Goal: Information Seeking & Learning: Learn about a topic

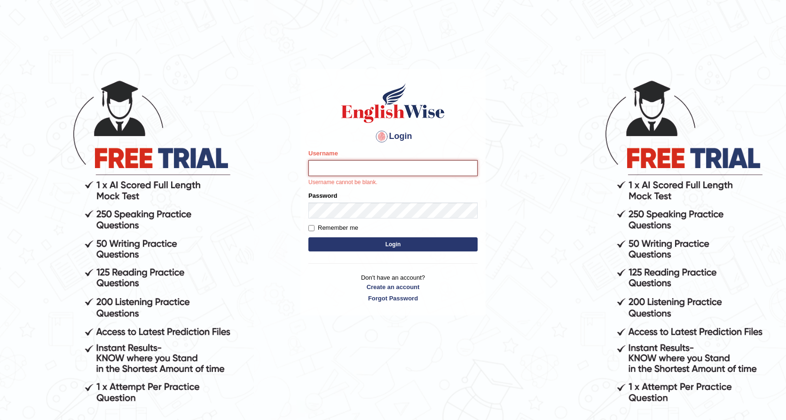
type input "rkirat084"
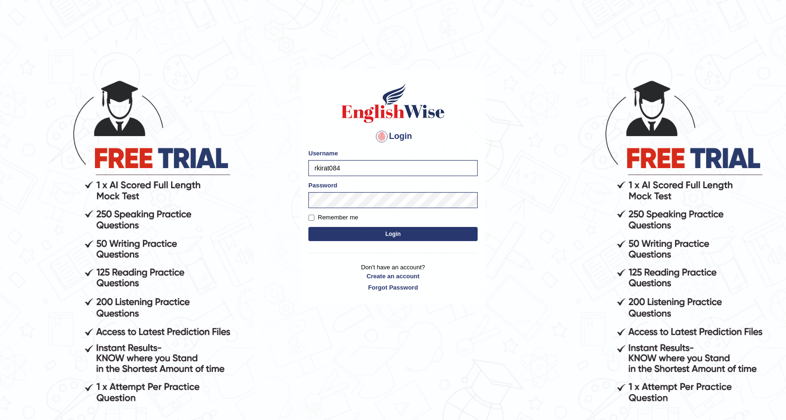
click at [377, 240] on button "Login" at bounding box center [393, 234] width 169 height 14
click at [379, 237] on button "Login" at bounding box center [393, 234] width 169 height 14
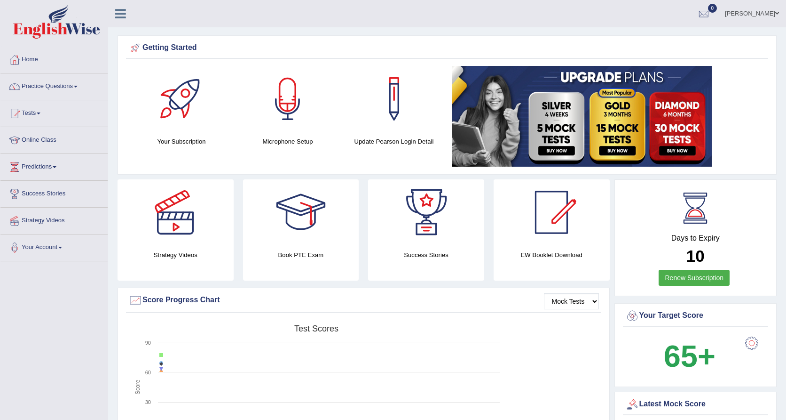
click at [278, 113] on div at bounding box center [288, 99] width 66 height 66
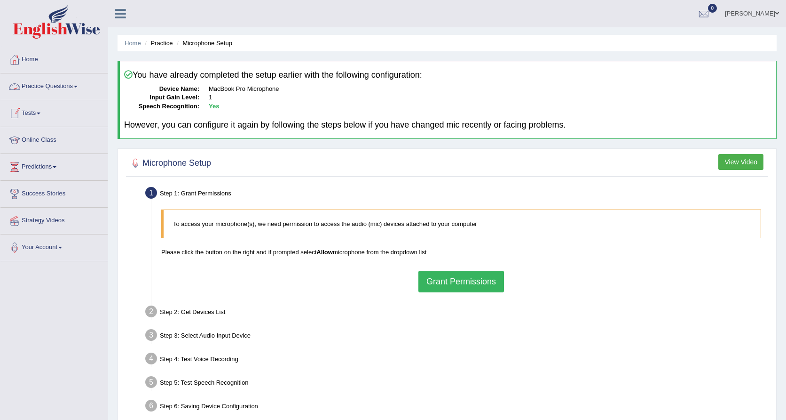
click at [65, 86] on link "Practice Questions" at bounding box center [53, 85] width 107 height 24
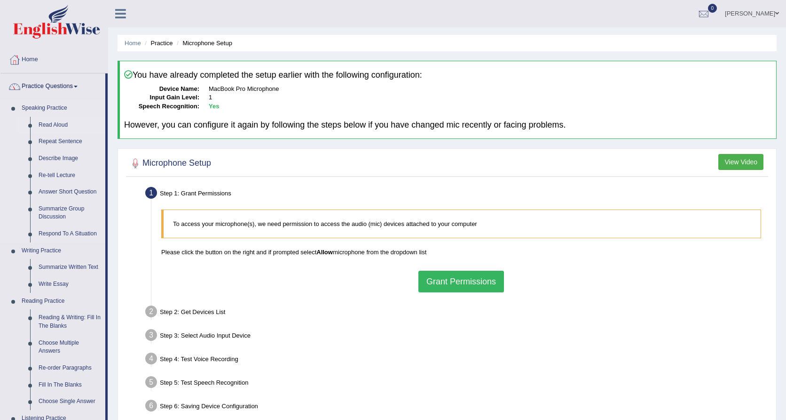
click at [61, 124] on link "Read Aloud" at bounding box center [69, 125] width 71 height 17
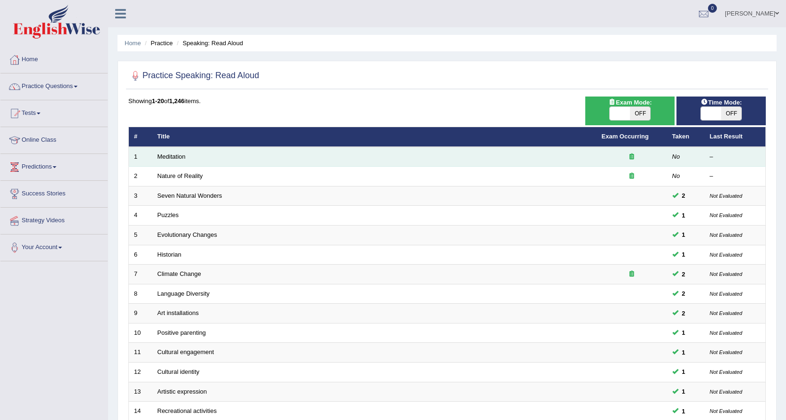
click at [183, 160] on td "Meditation" at bounding box center [374, 157] width 445 height 20
click at [180, 156] on link "Meditation" at bounding box center [172, 156] width 28 height 7
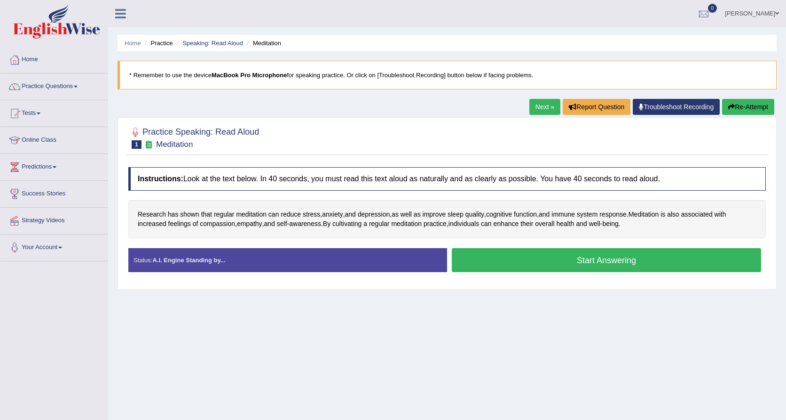
click at [521, 258] on button "Start Answering" at bounding box center [607, 260] width 310 height 24
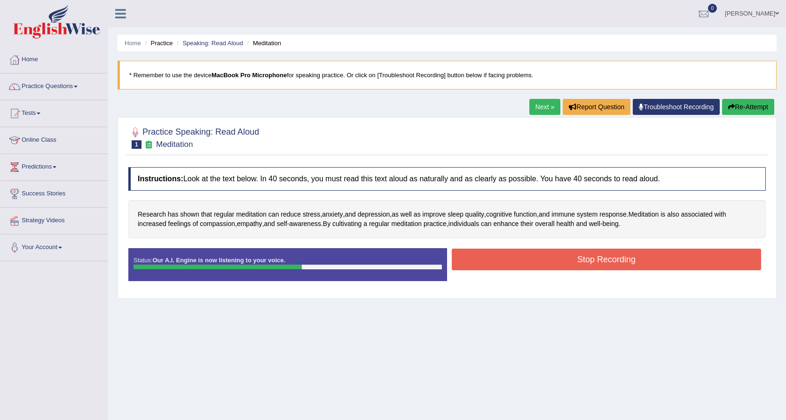
click at [521, 258] on button "Stop Recording" at bounding box center [607, 259] width 310 height 22
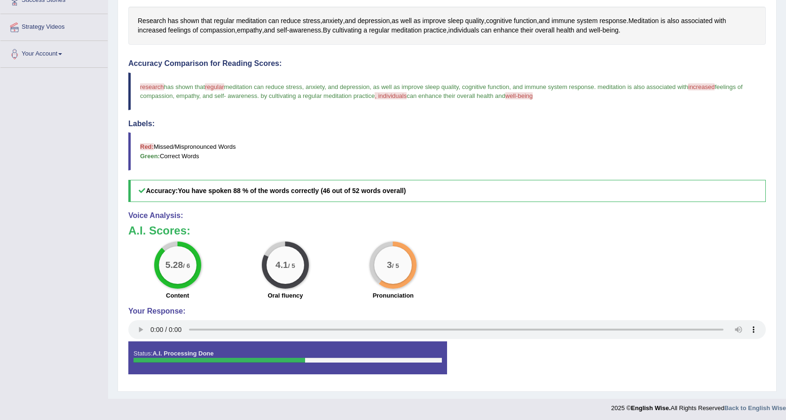
scroll to position [191, 0]
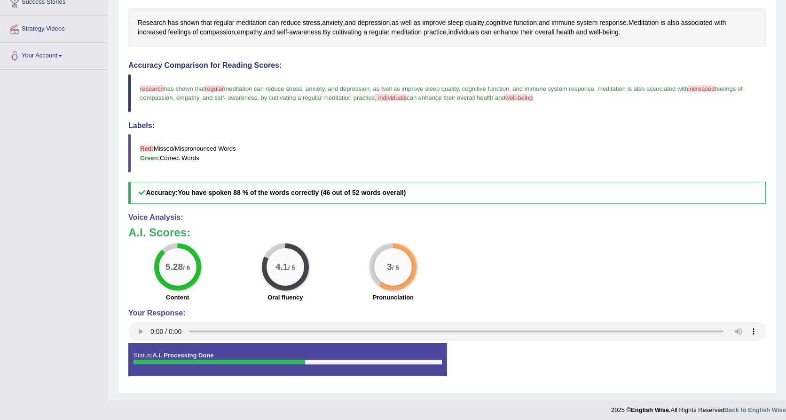
click at [154, 333] on audio at bounding box center [447, 331] width 638 height 19
click at [285, 326] on audio at bounding box center [447, 331] width 638 height 19
click at [213, 330] on audio at bounding box center [447, 331] width 638 height 19
click at [151, 330] on audio at bounding box center [447, 331] width 638 height 19
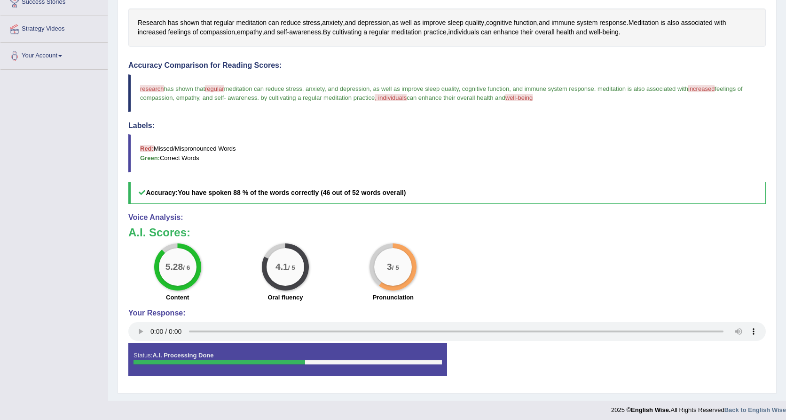
click at [237, 326] on audio at bounding box center [447, 331] width 638 height 19
click at [204, 327] on audio at bounding box center [447, 331] width 638 height 19
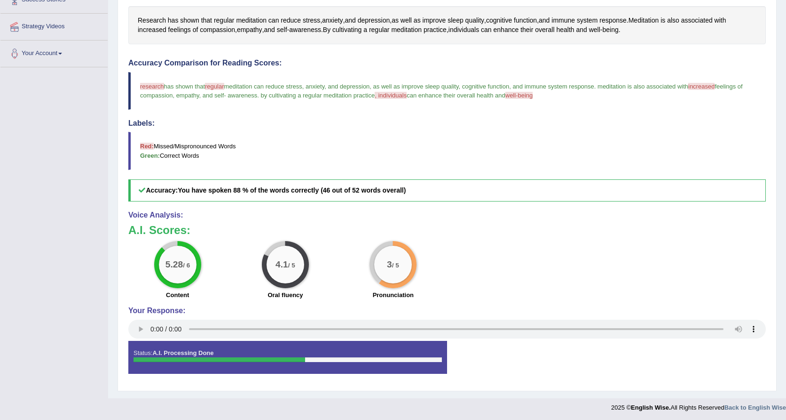
scroll to position [193, 0]
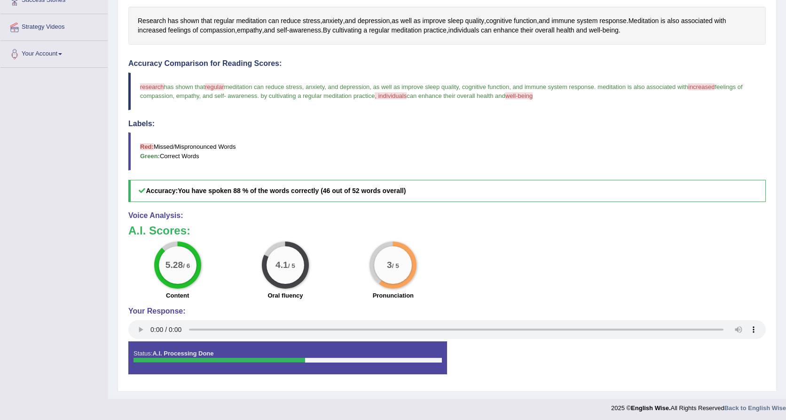
click at [198, 324] on audio at bounding box center [447, 329] width 638 height 19
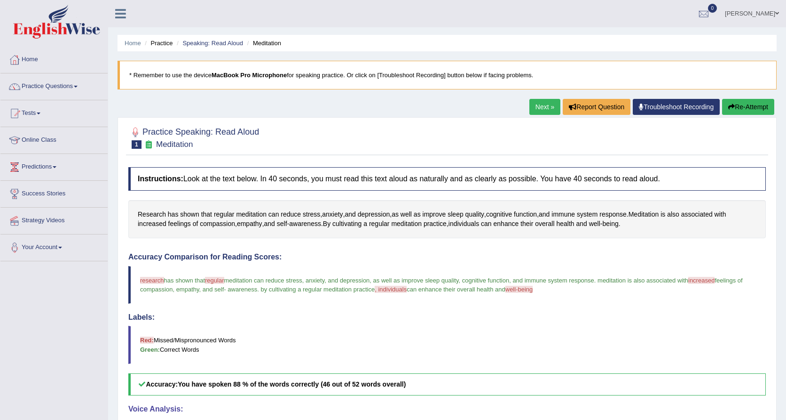
scroll to position [0, 0]
click at [41, 115] on link "Tests" at bounding box center [53, 112] width 107 height 24
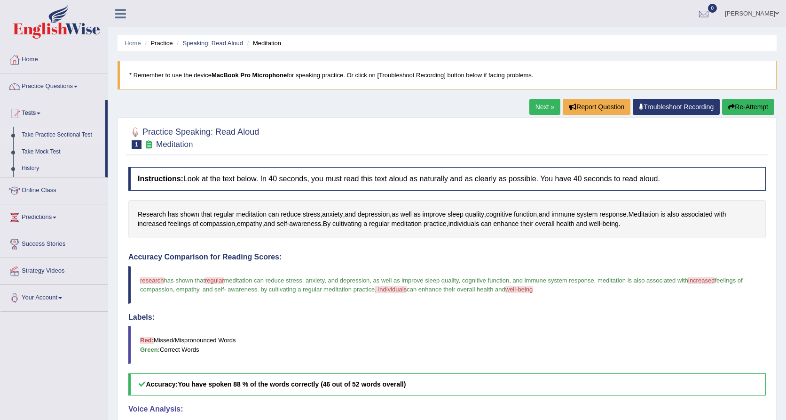
click at [56, 134] on link "Take Practice Sectional Test" at bounding box center [61, 135] width 88 height 17
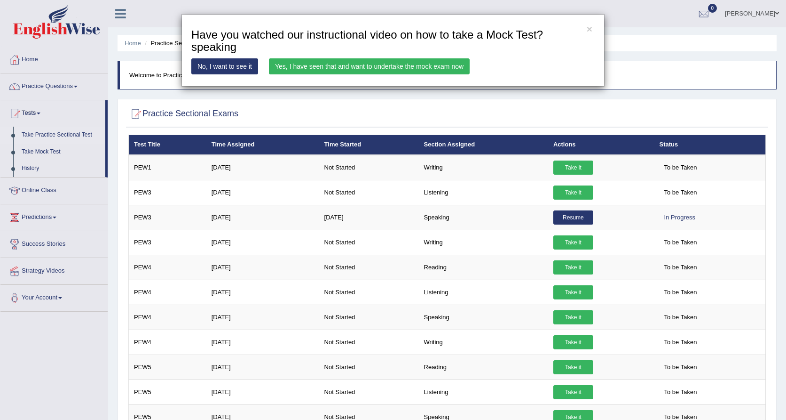
click at [432, 66] on link "Yes, I have seen that and want to undertake the mock exam now" at bounding box center [369, 66] width 201 height 16
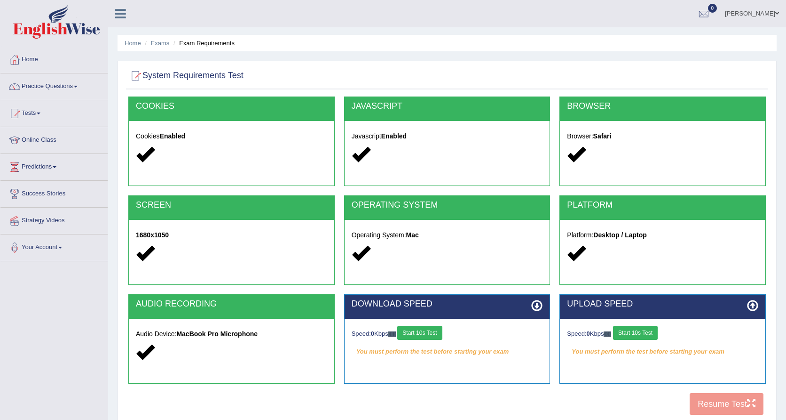
click at [432, 327] on button "Start 10s Test" at bounding box center [419, 333] width 45 height 14
click at [636, 329] on button "Start 10s Test" at bounding box center [635, 333] width 45 height 14
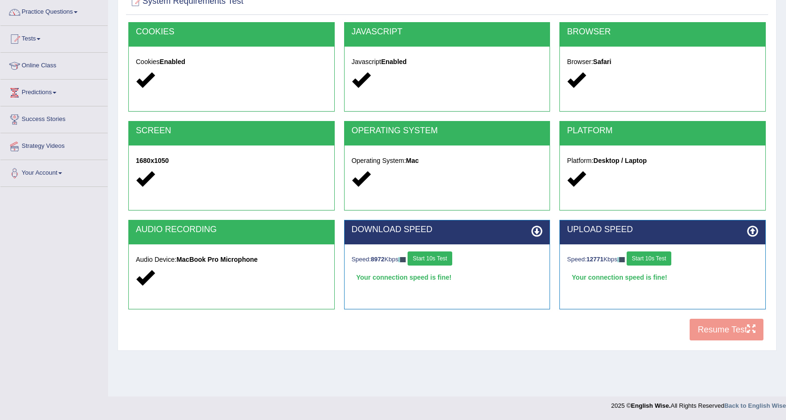
scroll to position [74, 0]
click at [727, 332] on button "Resume Test" at bounding box center [727, 329] width 74 height 22
click at [41, 43] on link "Tests" at bounding box center [53, 38] width 107 height 24
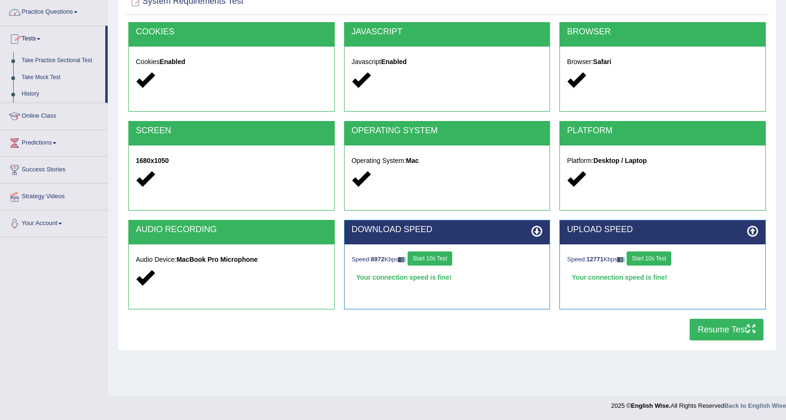
click at [64, 18] on link "Practice Questions" at bounding box center [53, 11] width 107 height 24
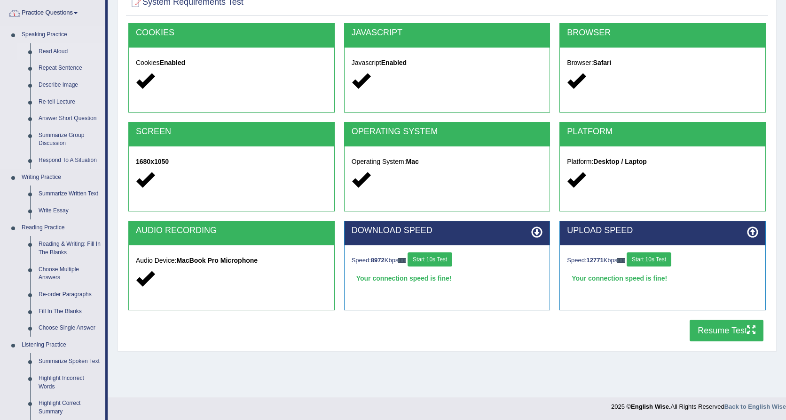
click at [60, 50] on link "Read Aloud" at bounding box center [69, 51] width 71 height 17
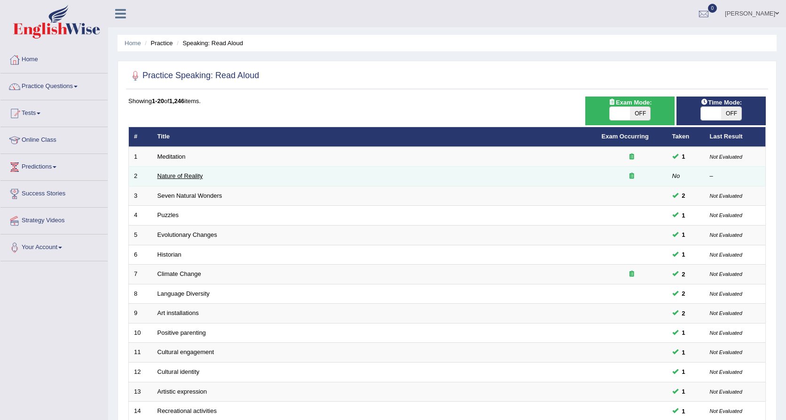
click at [199, 175] on link "Nature of Reality" at bounding box center [181, 175] width 46 height 7
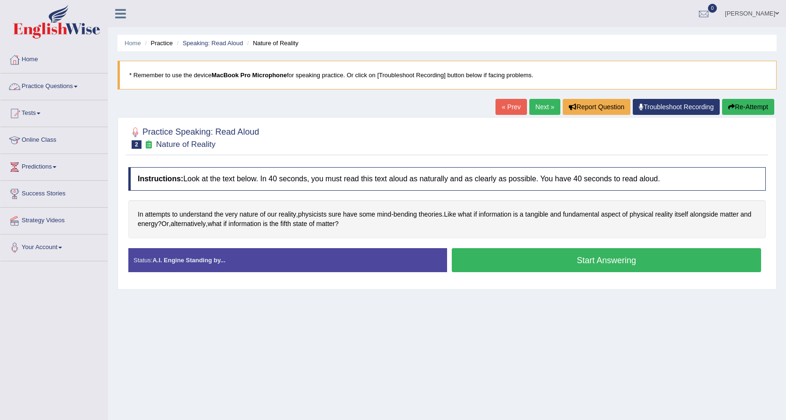
click at [47, 83] on link "Practice Questions" at bounding box center [53, 85] width 107 height 24
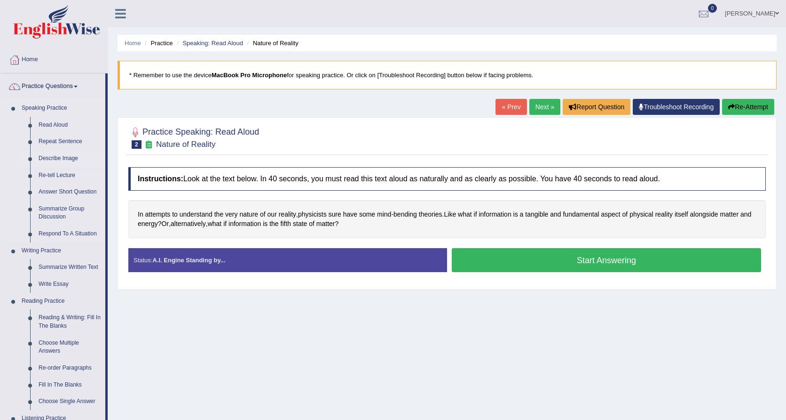
click at [56, 153] on link "Describe Image" at bounding box center [69, 158] width 71 height 17
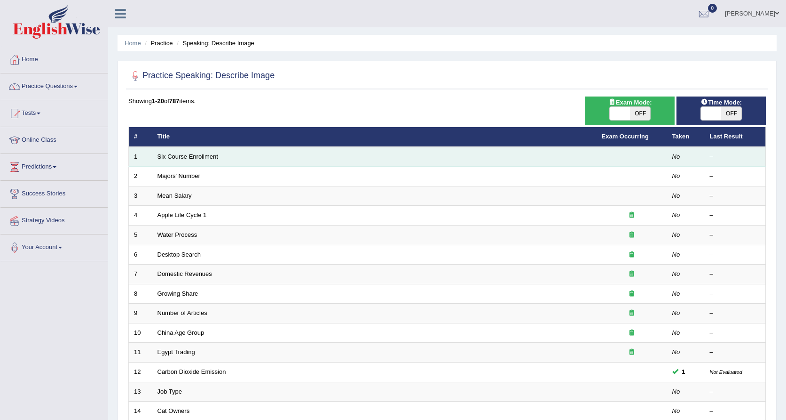
click at [194, 159] on td "Six Course Enrollment" at bounding box center [374, 157] width 445 height 20
click at [196, 157] on link "Six Course Enrollment" at bounding box center [188, 156] width 61 height 7
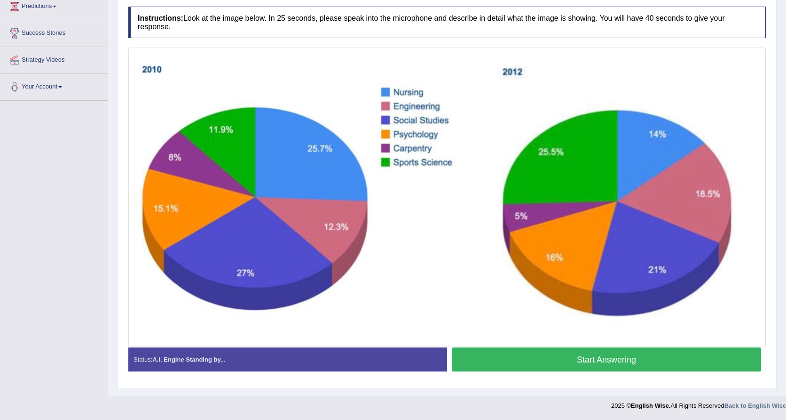
scroll to position [160, 0]
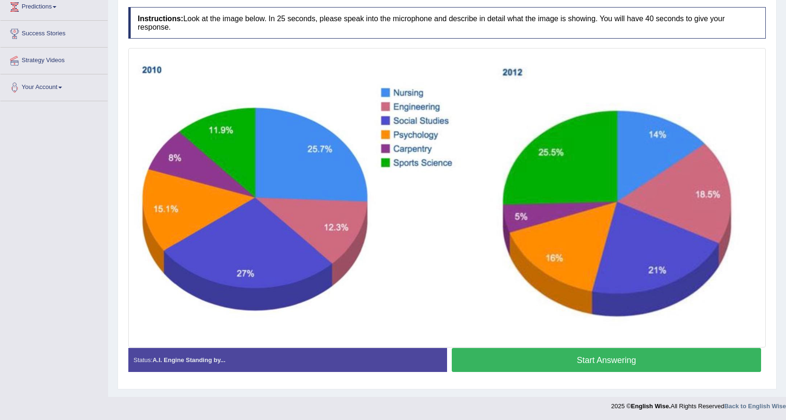
click at [589, 359] on button "Start Answering" at bounding box center [607, 360] width 310 height 24
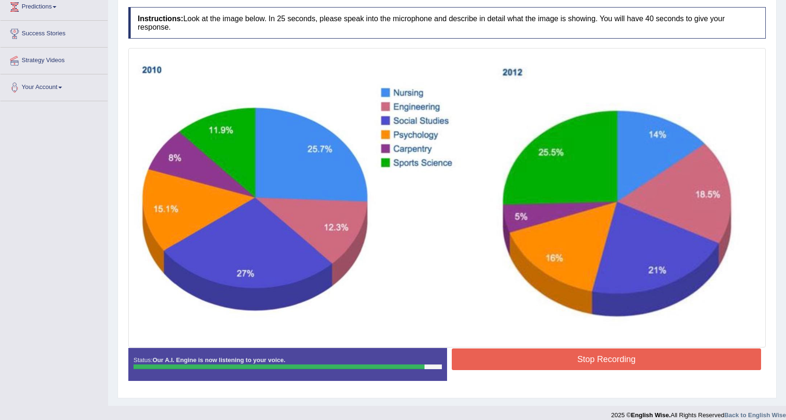
click at [545, 369] on button "Stop Recording" at bounding box center [607, 359] width 310 height 22
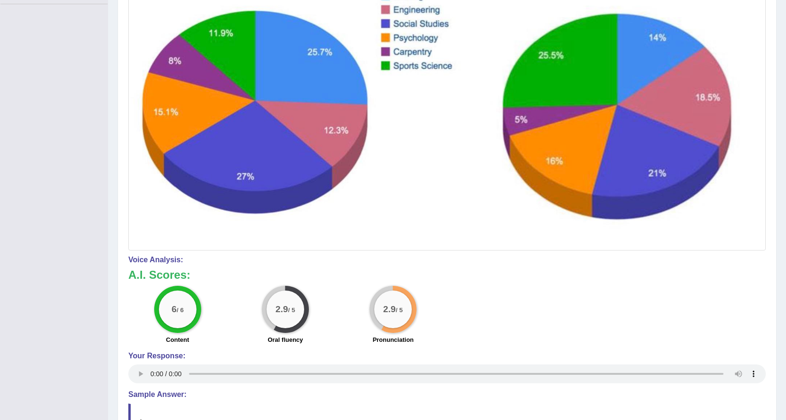
scroll to position [256, 0]
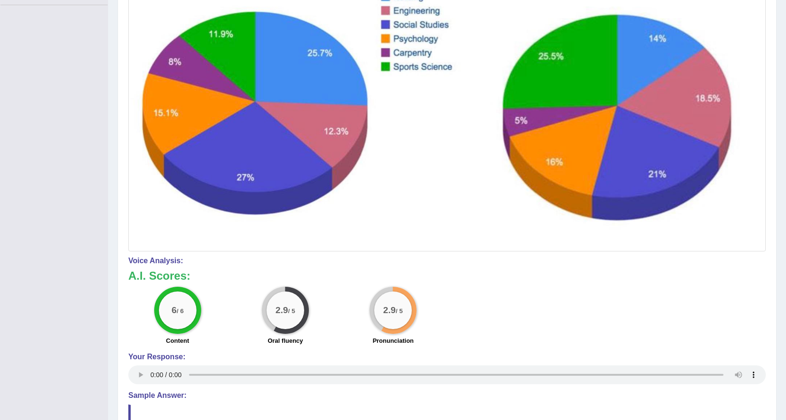
click at [149, 371] on audio at bounding box center [447, 374] width 638 height 19
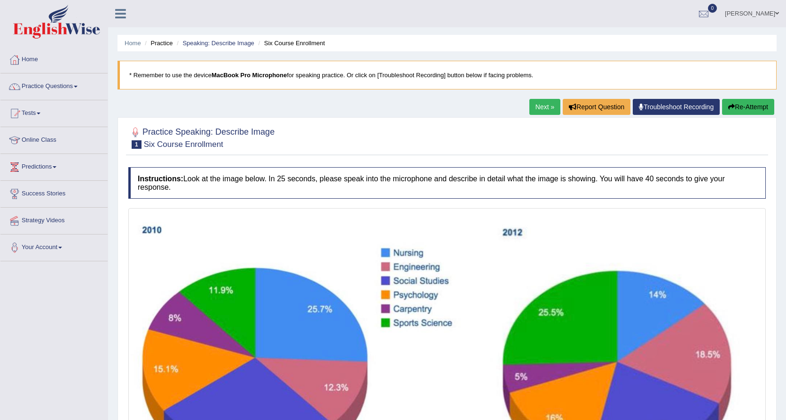
scroll to position [0, 0]
click at [743, 103] on button "Re-Attempt" at bounding box center [749, 107] width 52 height 16
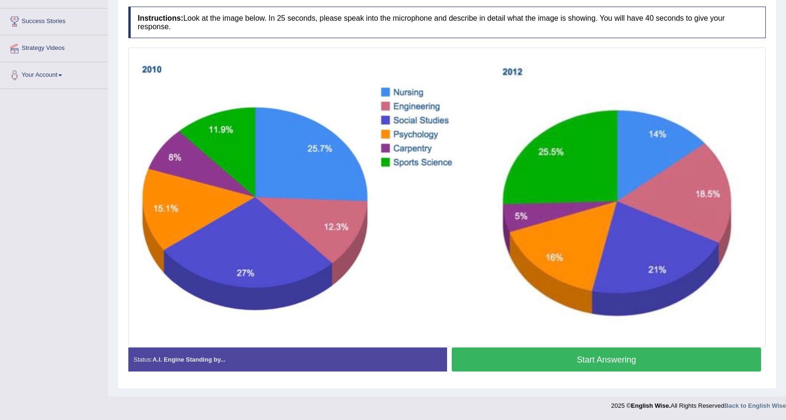
scroll to position [172, 0]
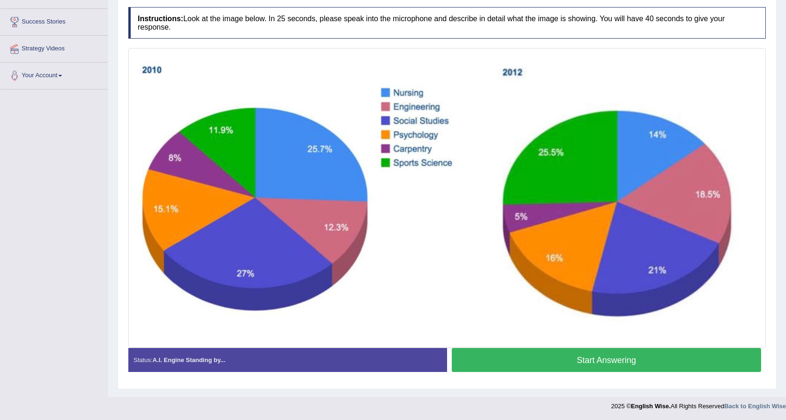
click at [605, 362] on button "Start Answering" at bounding box center [607, 360] width 310 height 24
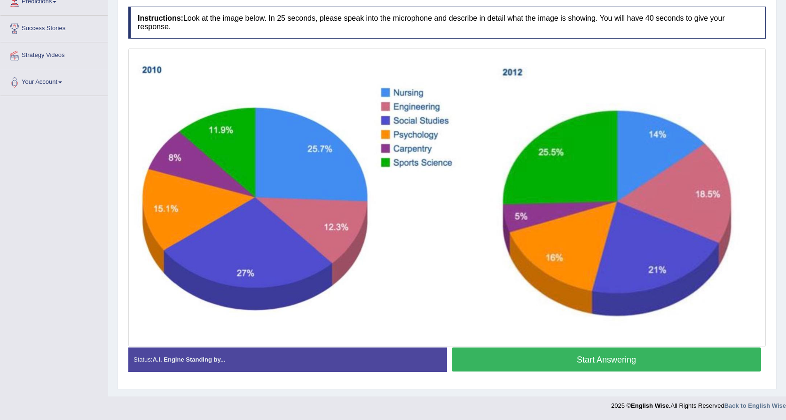
scroll to position [165, 0]
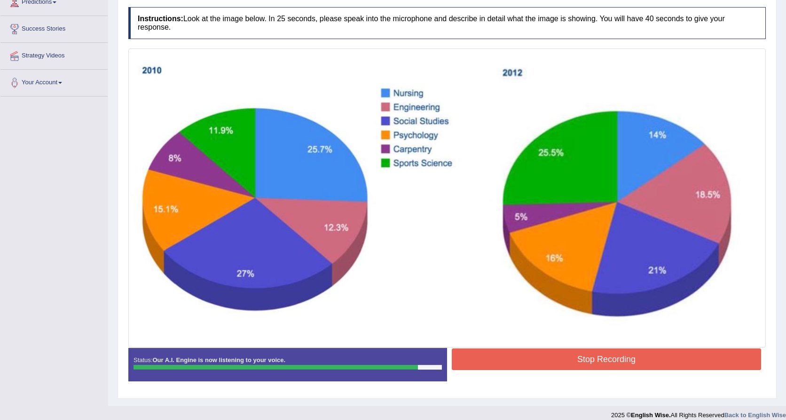
click at [672, 365] on button "Stop Recording" at bounding box center [607, 359] width 310 height 22
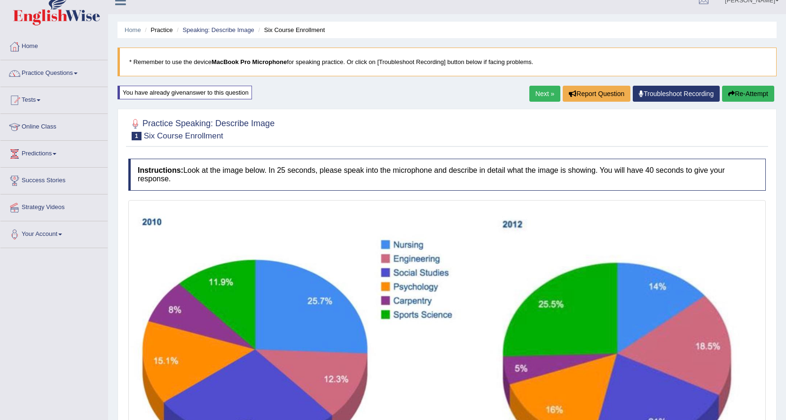
scroll to position [4, 0]
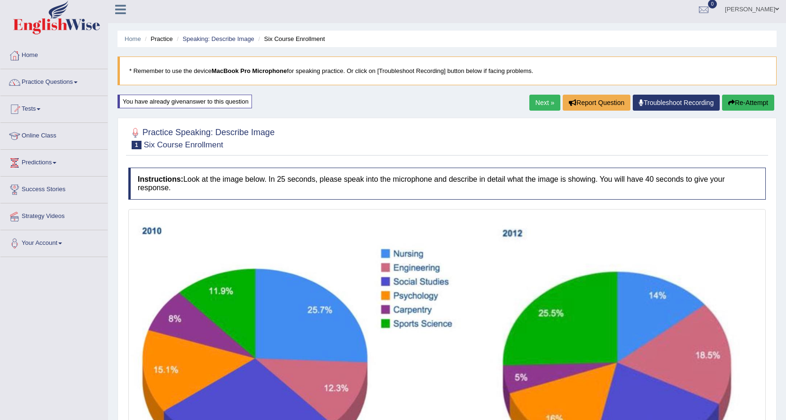
click at [546, 102] on link "Next »" at bounding box center [545, 103] width 31 height 16
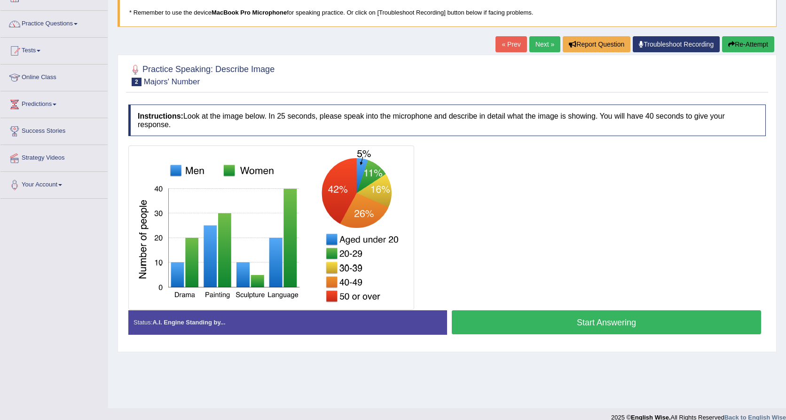
scroll to position [65, 0]
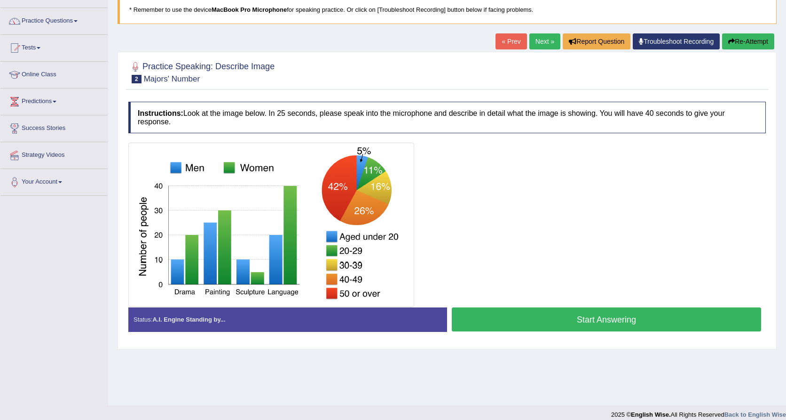
click at [397, 245] on img at bounding box center [271, 224] width 281 height 159
click at [501, 320] on button "Start Answering" at bounding box center [607, 319] width 310 height 24
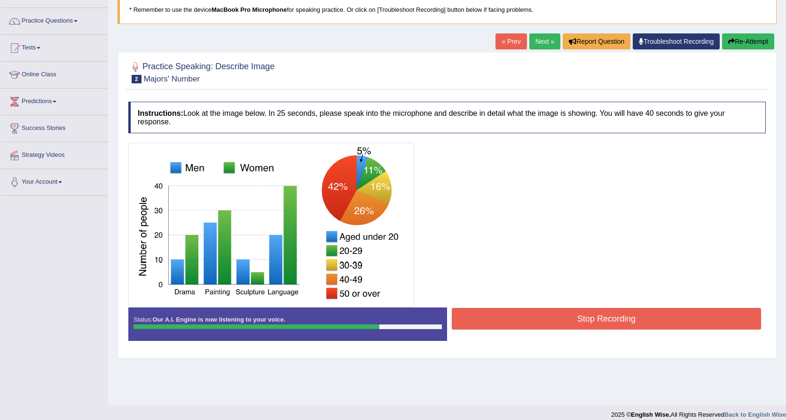
click at [532, 318] on button "Stop Recording" at bounding box center [607, 319] width 310 height 22
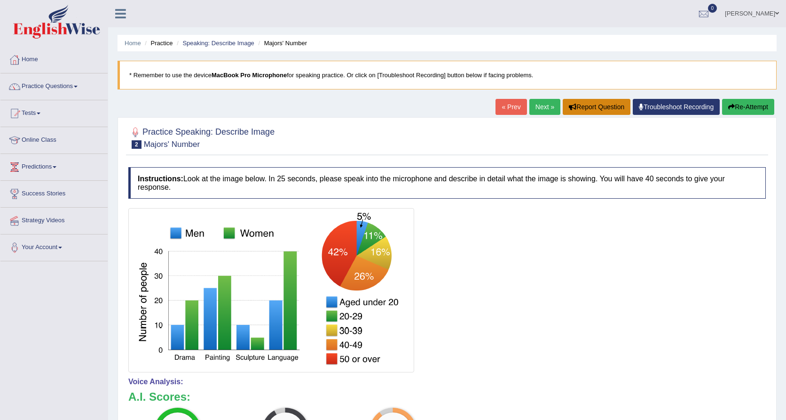
scroll to position [0, 0]
click at [548, 105] on link "Next »" at bounding box center [545, 107] width 31 height 16
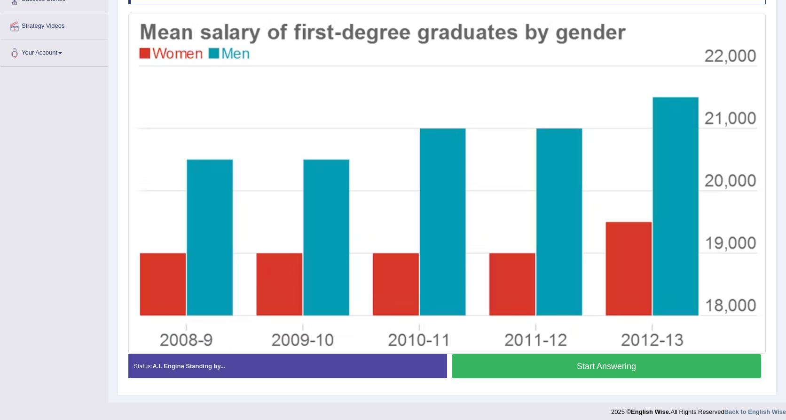
scroll to position [194, 0]
drag, startPoint x: 617, startPoint y: 379, endPoint x: 616, endPoint y: 371, distance: 8.5
click at [616, 373] on div "Start Answering" at bounding box center [606, 367] width 319 height 26
click at [616, 371] on button "Start Answering" at bounding box center [607, 366] width 310 height 24
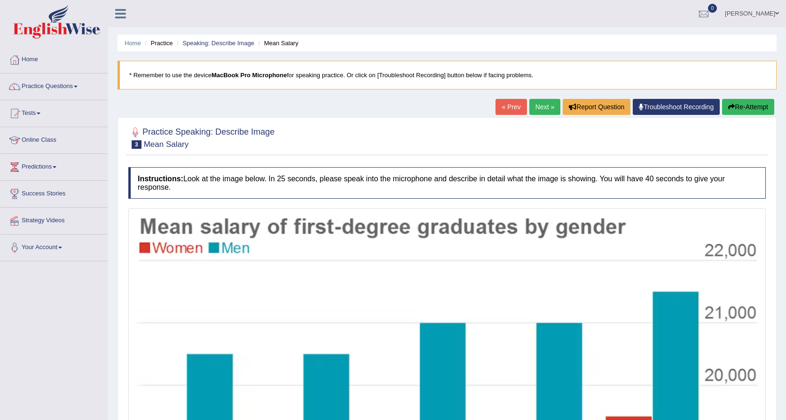
scroll to position [0, 0]
click at [538, 105] on link "Next »" at bounding box center [545, 107] width 31 height 16
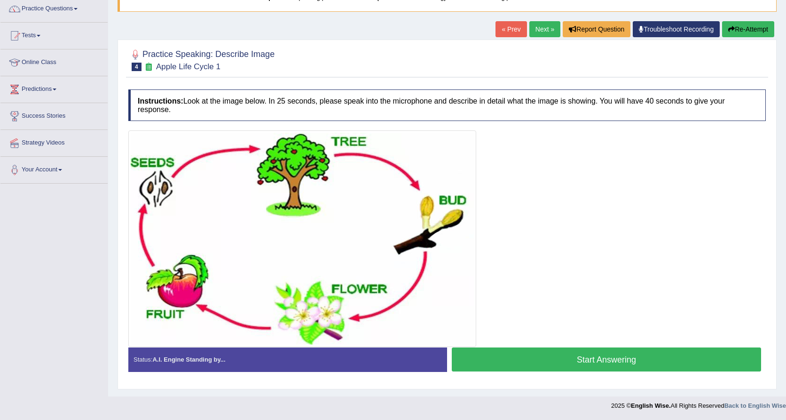
scroll to position [77, 0]
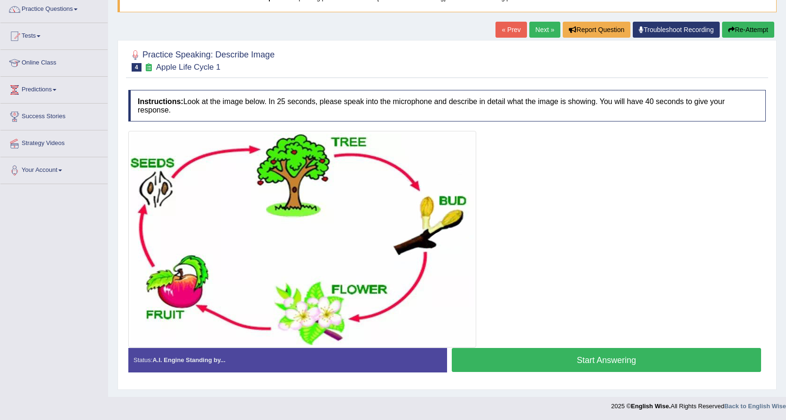
click at [591, 357] on button "Start Answering" at bounding box center [607, 360] width 310 height 24
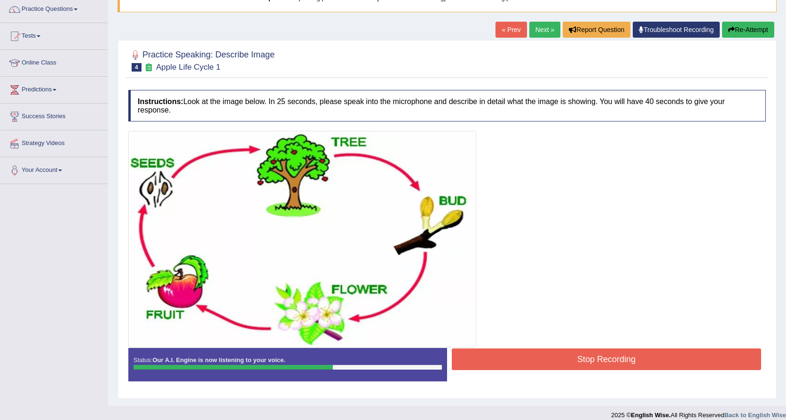
click at [591, 357] on button "Stop Recording" at bounding box center [607, 359] width 310 height 22
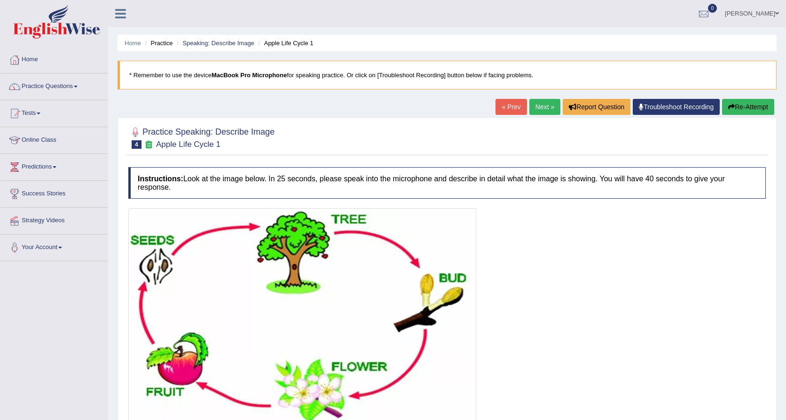
scroll to position [0, 0]
click at [758, 102] on button "Re-Attempt" at bounding box center [749, 107] width 52 height 16
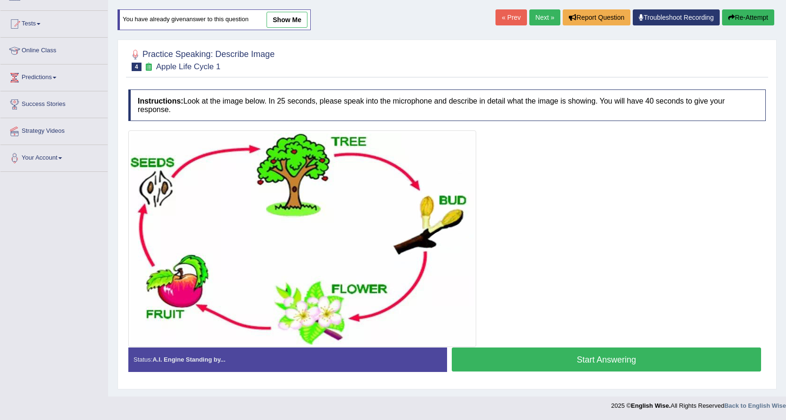
scroll to position [89, 0]
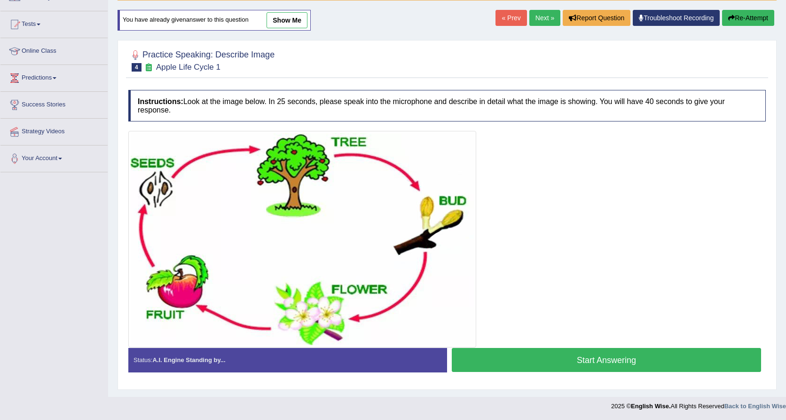
click at [574, 365] on button "Start Answering" at bounding box center [607, 360] width 310 height 24
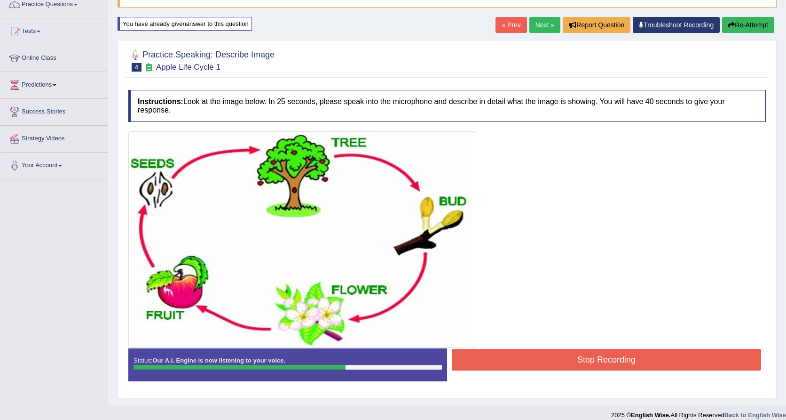
click at [600, 358] on button "Stop Recording" at bounding box center [607, 360] width 310 height 22
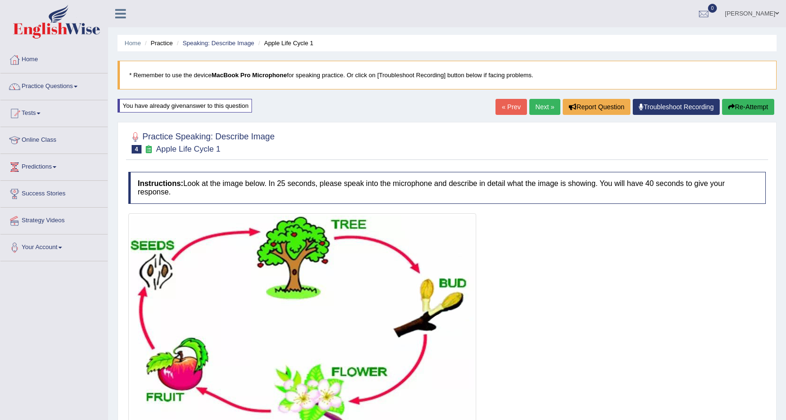
scroll to position [0, 0]
click at [541, 106] on link "Next »" at bounding box center [545, 107] width 31 height 16
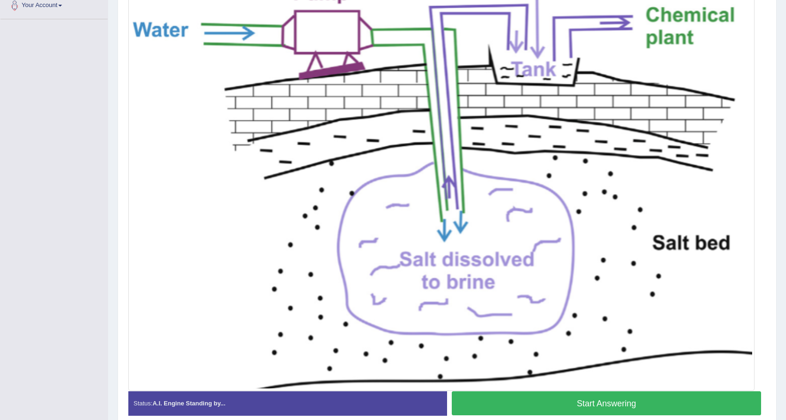
scroll to position [245, 0]
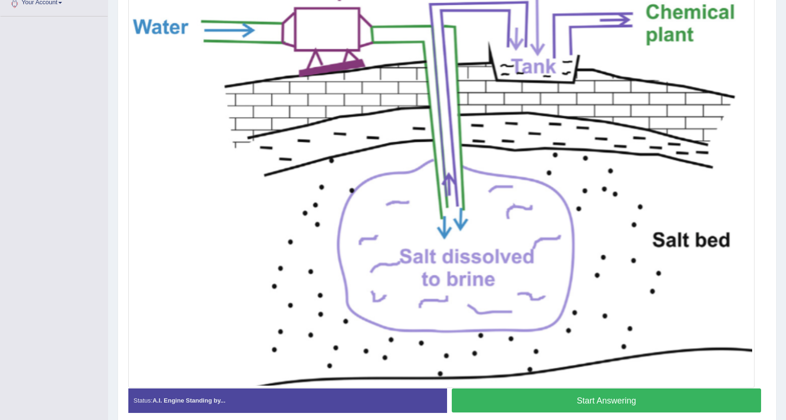
click at [638, 403] on button "Start Answering" at bounding box center [607, 400] width 310 height 24
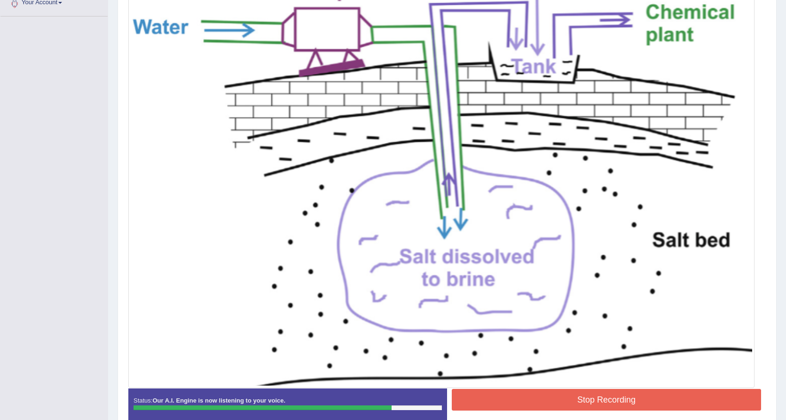
click at [698, 399] on button "Stop Recording" at bounding box center [607, 400] width 310 height 22
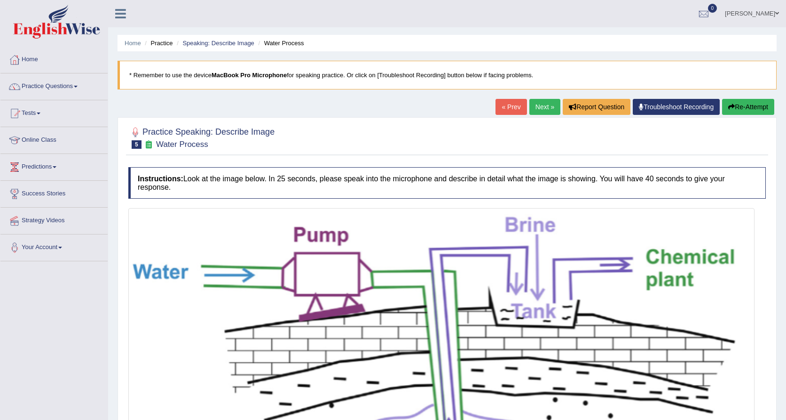
scroll to position [0, 0]
click at [549, 109] on link "Next »" at bounding box center [545, 107] width 31 height 16
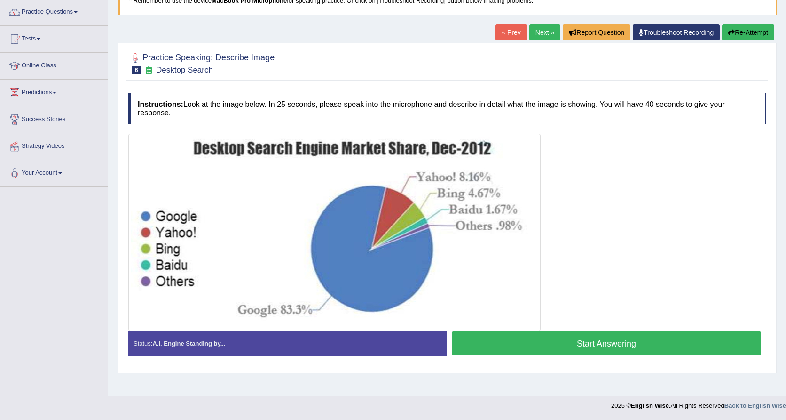
scroll to position [74, 0]
click at [614, 341] on button "Start Answering" at bounding box center [607, 343] width 310 height 24
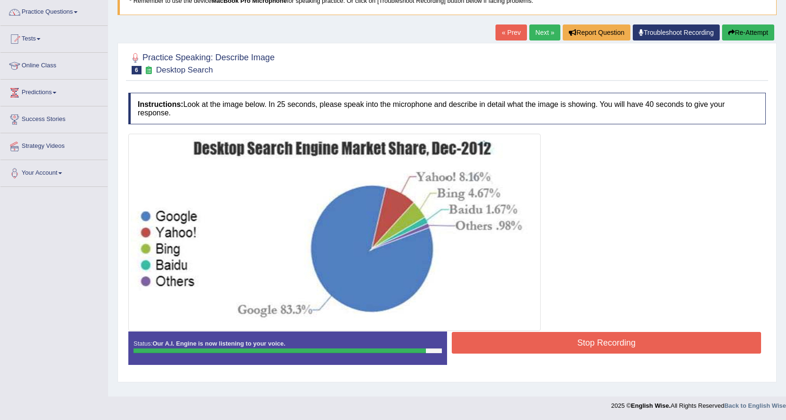
click at [614, 341] on button "Stop Recording" at bounding box center [607, 343] width 310 height 22
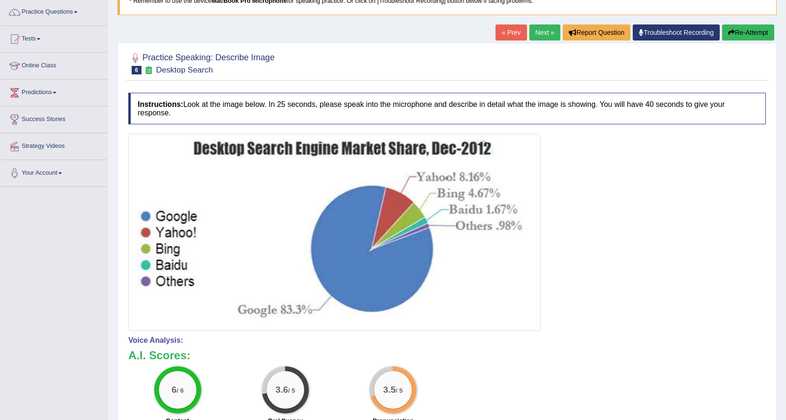
drag, startPoint x: 614, startPoint y: 331, endPoint x: 582, endPoint y: 189, distance: 146.2
click at [583, 190] on div "Instructions: Look at the image below. In 25 seconds, please speak into the mic…" at bounding box center [447, 327] width 643 height 479
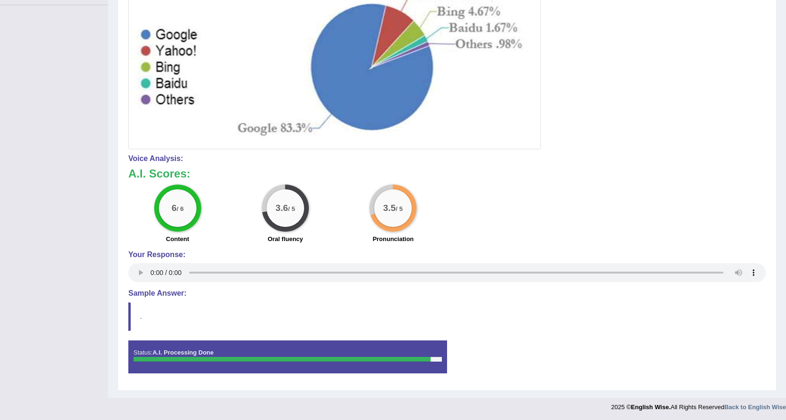
drag, startPoint x: 584, startPoint y: 215, endPoint x: 559, endPoint y: 139, distance: 80.2
click at [559, 140] on div "Instructions: Look at the image below. In 25 seconds, please speak into the mic…" at bounding box center [447, 145] width 643 height 479
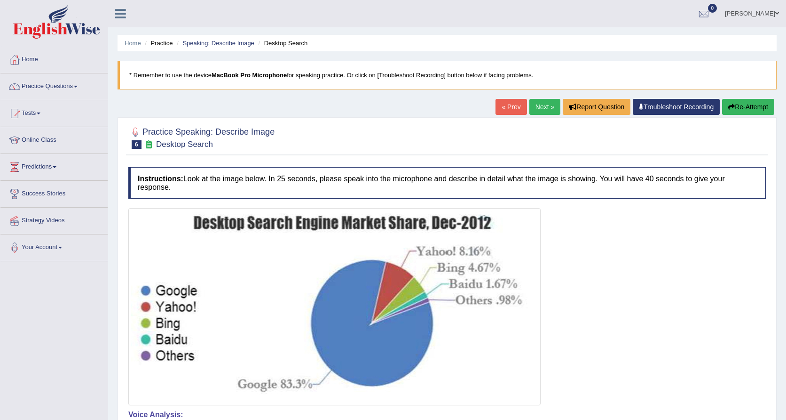
scroll to position [0, 0]
click at [755, 104] on button "Re-Attempt" at bounding box center [749, 107] width 52 height 16
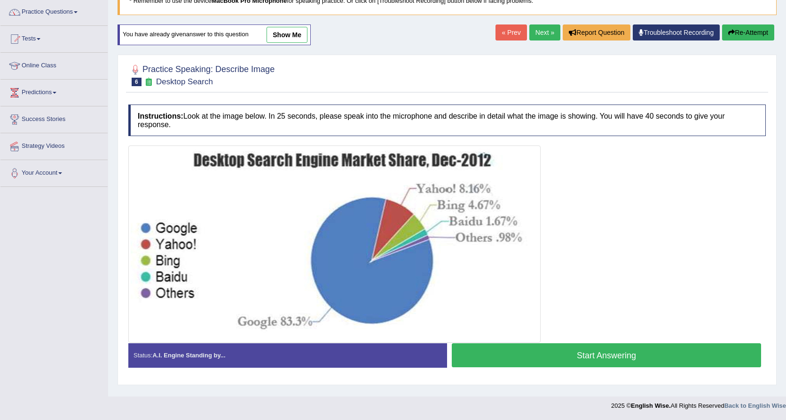
scroll to position [74, 0]
click at [680, 354] on button "Start Answering" at bounding box center [607, 355] width 310 height 24
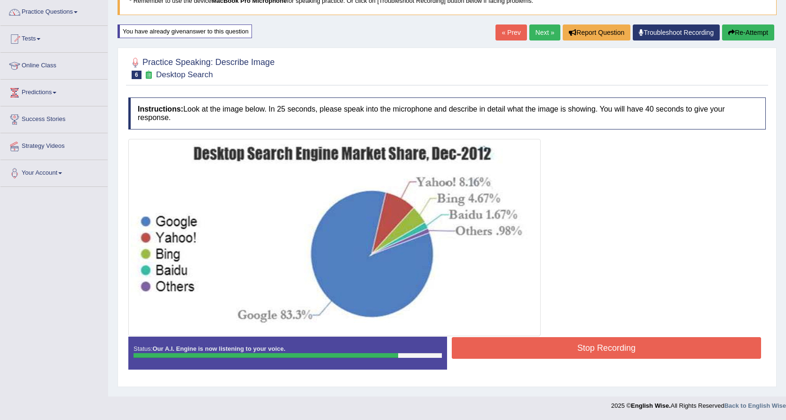
click at [680, 354] on button "Stop Recording" at bounding box center [607, 348] width 310 height 22
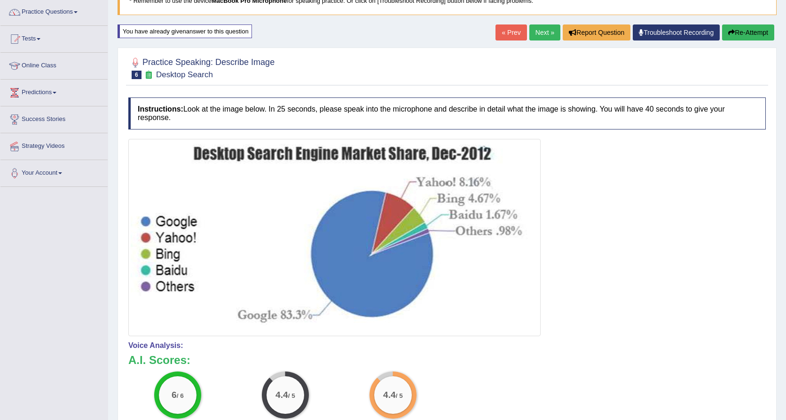
click at [546, 30] on link "Next »" at bounding box center [545, 32] width 31 height 16
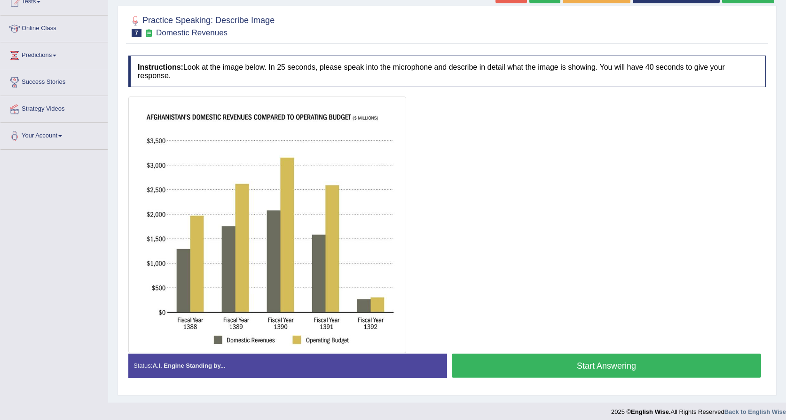
scroll to position [110, 0]
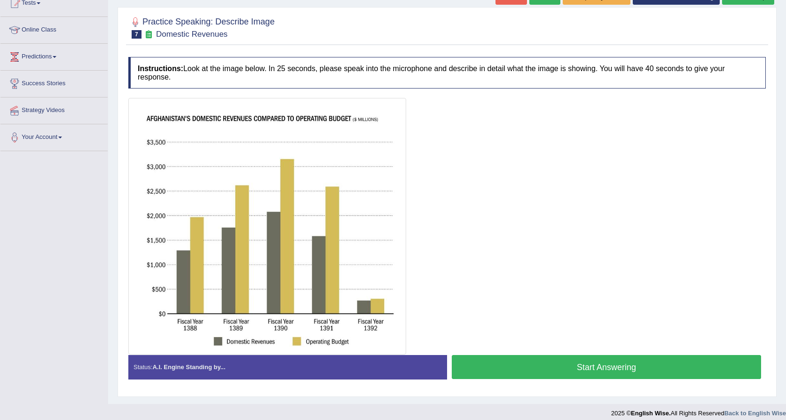
click at [596, 373] on button "Start Answering" at bounding box center [607, 367] width 310 height 24
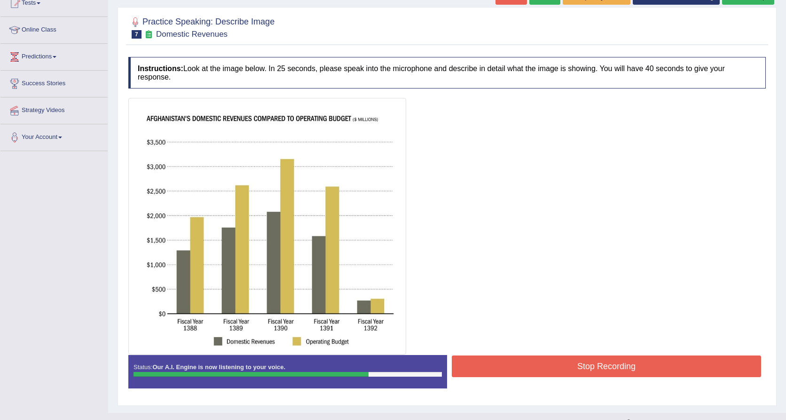
click at [596, 373] on button "Stop Recording" at bounding box center [607, 366] width 310 height 22
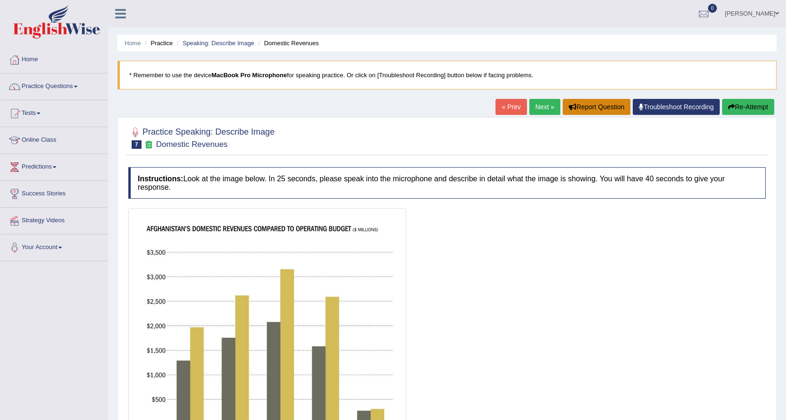
scroll to position [0, 0]
click at [754, 114] on button "Re-Attempt" at bounding box center [749, 107] width 52 height 16
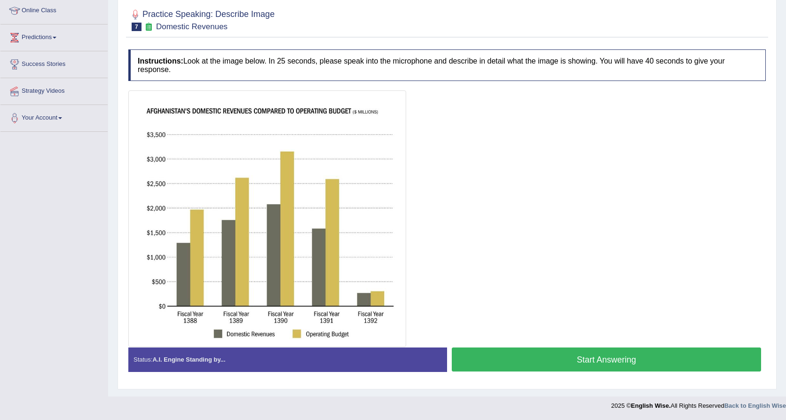
scroll to position [129, 0]
click at [639, 353] on button "Start Answering" at bounding box center [607, 360] width 310 height 24
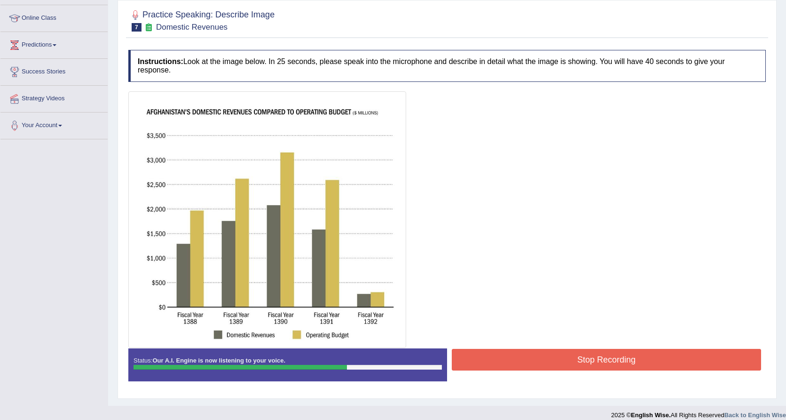
click at [639, 353] on button "Stop Recording" at bounding box center [607, 360] width 310 height 22
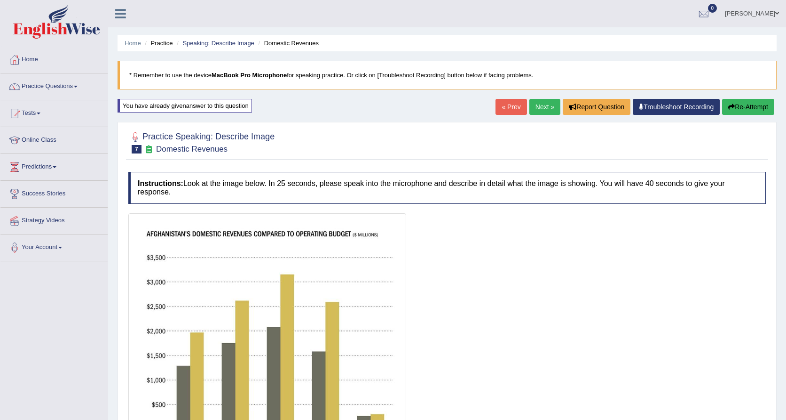
scroll to position [0, 0]
click at [748, 102] on button "Re-Attempt" at bounding box center [749, 107] width 52 height 16
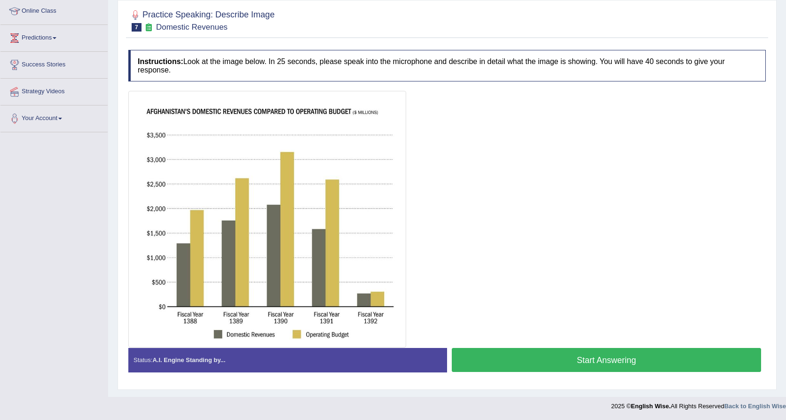
click at [623, 357] on button "Start Answering" at bounding box center [607, 360] width 310 height 24
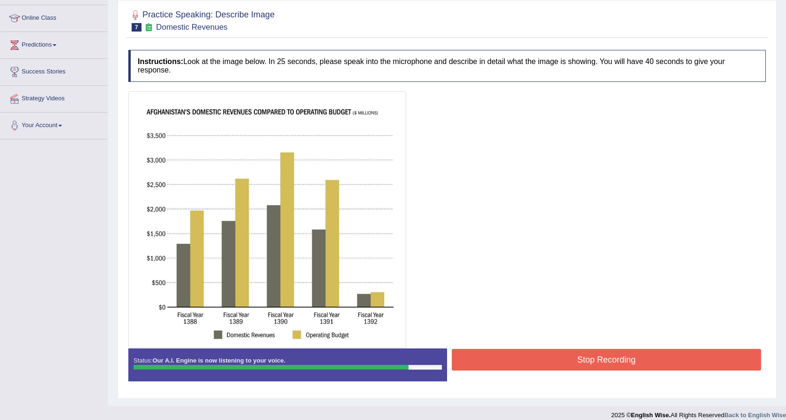
click at [643, 353] on button "Stop Recording" at bounding box center [607, 360] width 310 height 22
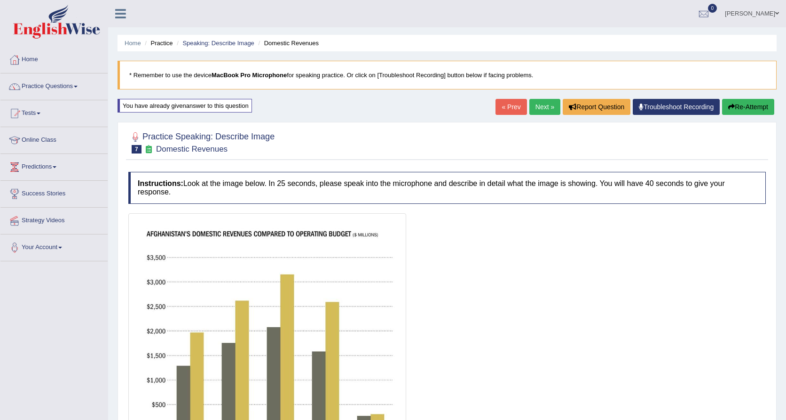
scroll to position [0, 0]
click at [543, 110] on link "Next »" at bounding box center [545, 107] width 31 height 16
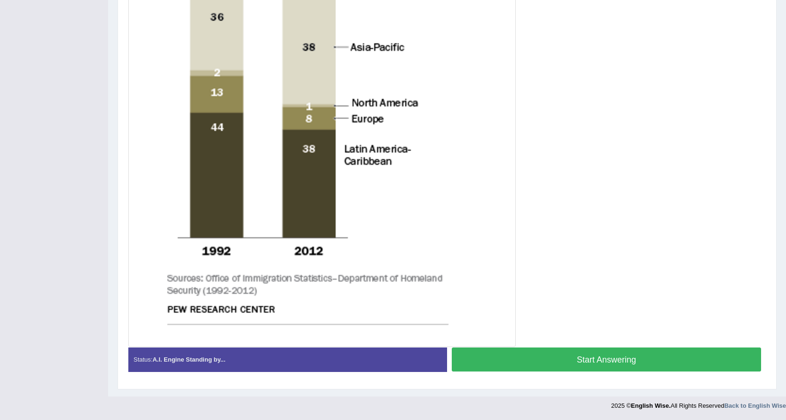
scroll to position [362, 0]
click at [567, 373] on div "Start Answering" at bounding box center [606, 361] width 319 height 26
click at [574, 356] on button "Start Answering" at bounding box center [607, 360] width 310 height 24
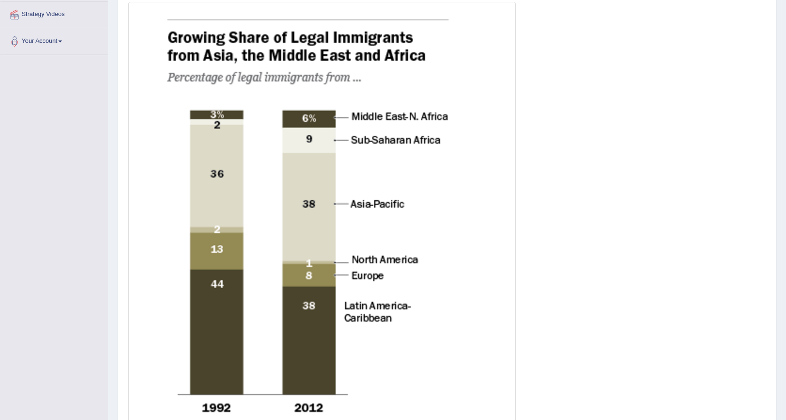
scroll to position [200, 0]
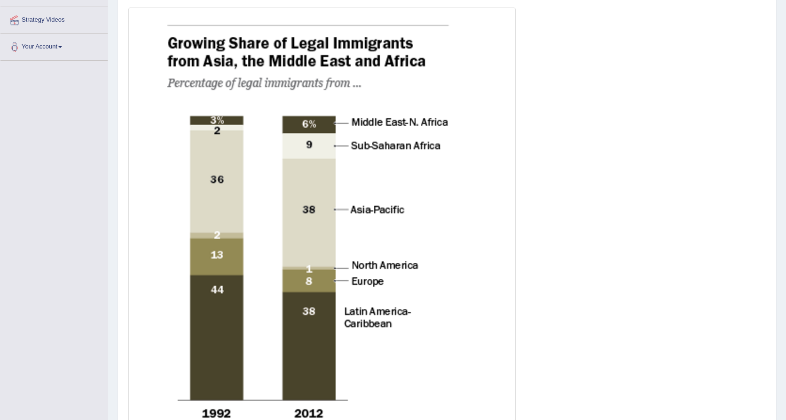
click at [386, 127] on img at bounding box center [322, 258] width 383 height 497
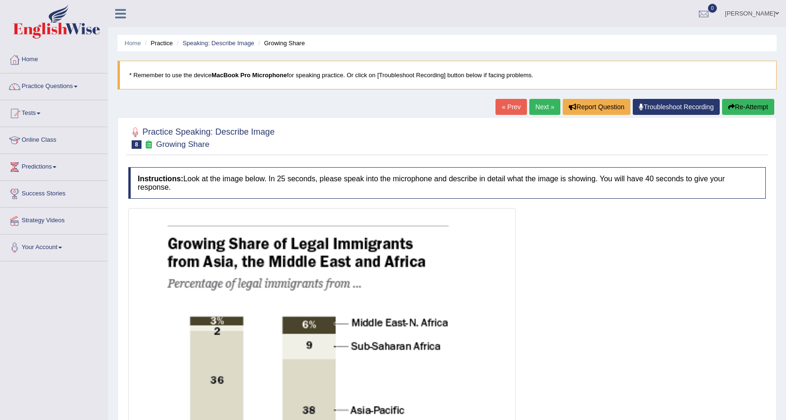
scroll to position [0, 0]
click at [733, 102] on button "Re-Attempt" at bounding box center [749, 107] width 52 height 16
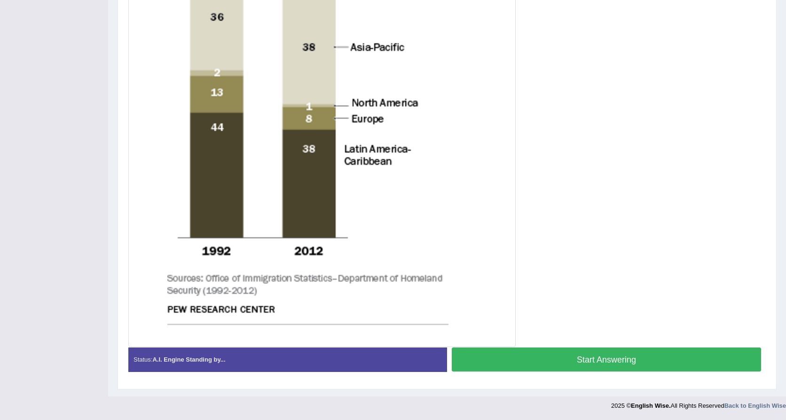
scroll to position [374, 0]
click at [641, 358] on button "Start Answering" at bounding box center [607, 360] width 310 height 24
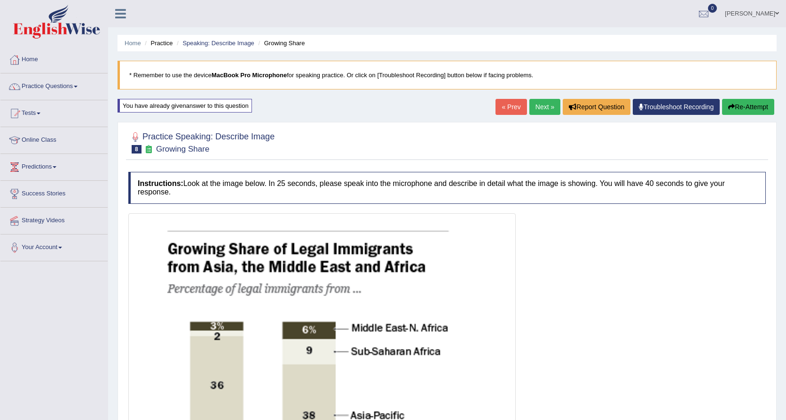
scroll to position [0, 0]
click at [531, 104] on link "Next »" at bounding box center [545, 107] width 31 height 16
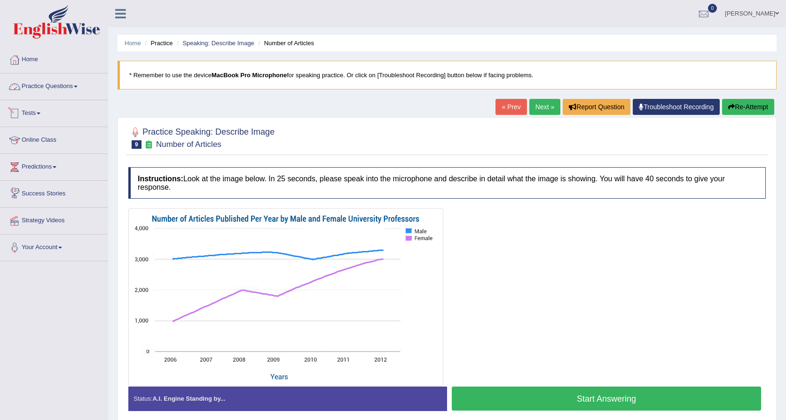
click at [64, 89] on link "Practice Questions" at bounding box center [53, 85] width 107 height 24
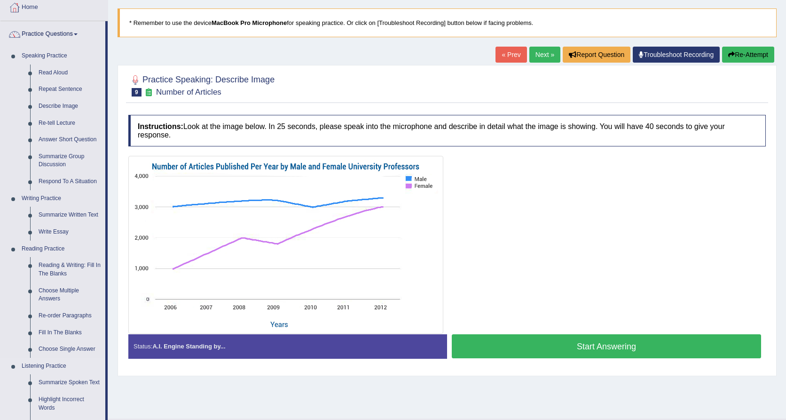
scroll to position [54, 0]
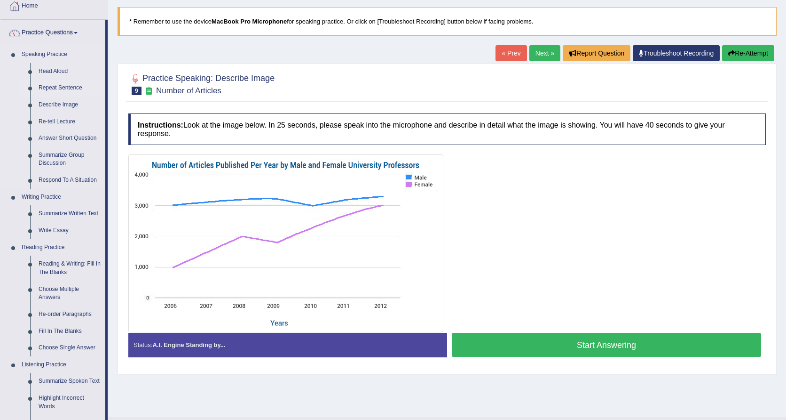
click at [65, 90] on link "Repeat Sentence" at bounding box center [69, 87] width 71 height 17
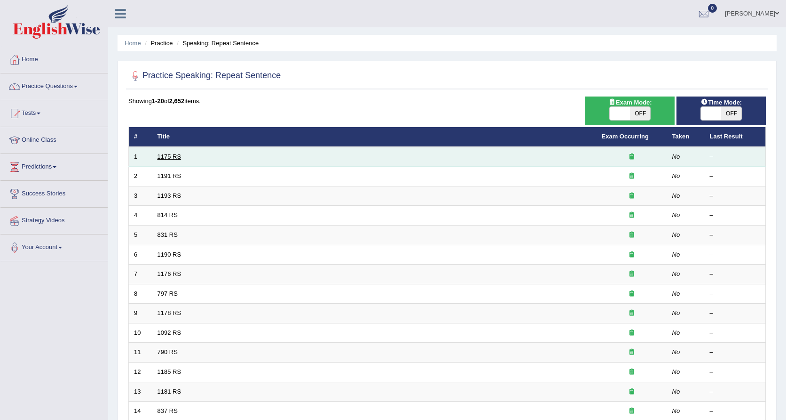
click at [173, 159] on link "1175 RS" at bounding box center [170, 156] width 24 height 7
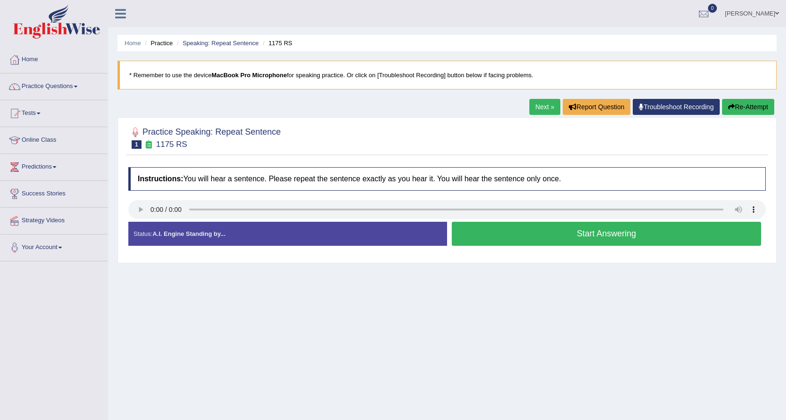
click at [543, 106] on link "Next »" at bounding box center [545, 107] width 31 height 16
click at [147, 209] on audio at bounding box center [447, 209] width 638 height 19
click at [151, 209] on audio at bounding box center [447, 209] width 638 height 19
click at [523, 236] on button "Start Answering" at bounding box center [607, 234] width 310 height 24
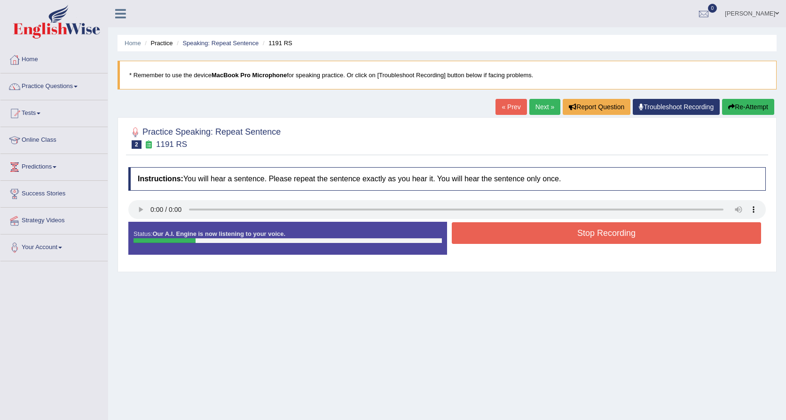
click at [151, 206] on audio at bounding box center [447, 209] width 638 height 19
click at [737, 110] on button "Re-Attempt" at bounding box center [749, 107] width 52 height 16
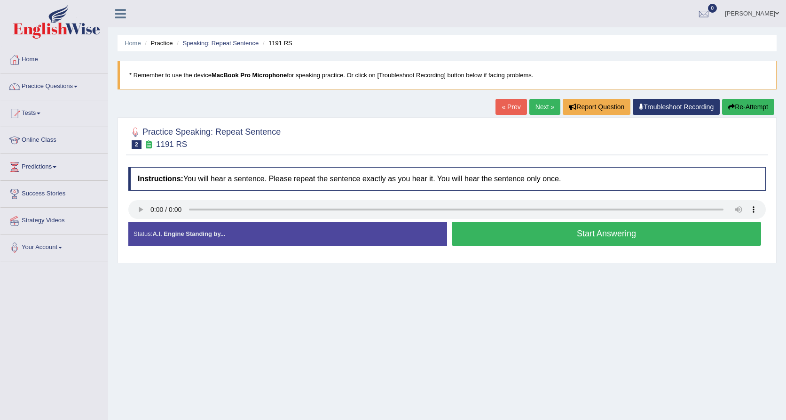
click at [600, 235] on button "Start Answering" at bounding box center [607, 234] width 310 height 24
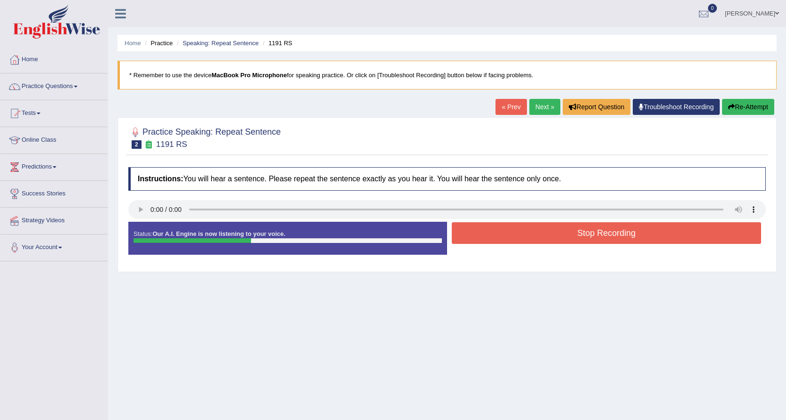
click at [600, 235] on button "Stop Recording" at bounding box center [607, 233] width 310 height 22
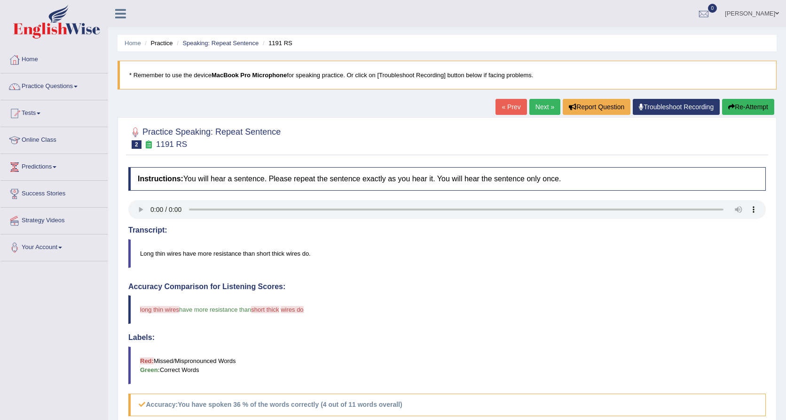
click at [546, 103] on link "Next »" at bounding box center [545, 107] width 31 height 16
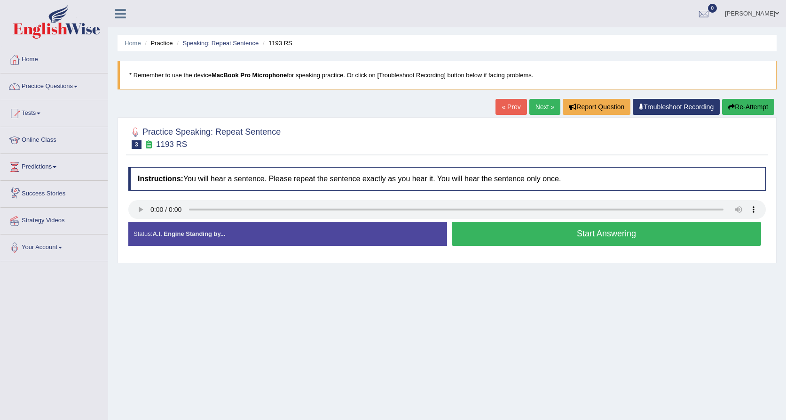
click at [533, 110] on link "Next »" at bounding box center [545, 107] width 31 height 16
